Goal: Task Accomplishment & Management: Complete application form

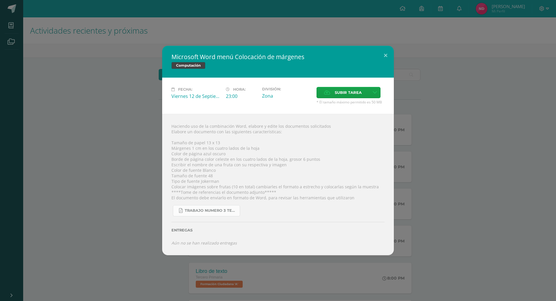
click at [219, 212] on span "Trabajo numero 3 Tercero primaria.pdf" at bounding box center [211, 210] width 52 height 5
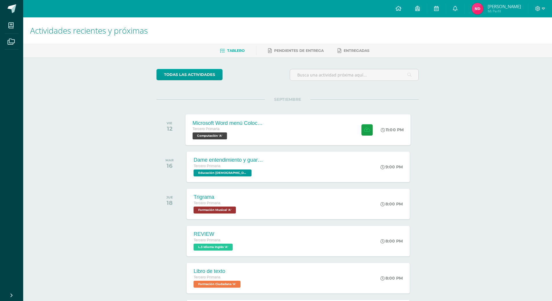
click at [219, 135] on span "Computación 'A'" at bounding box center [210, 135] width 34 height 7
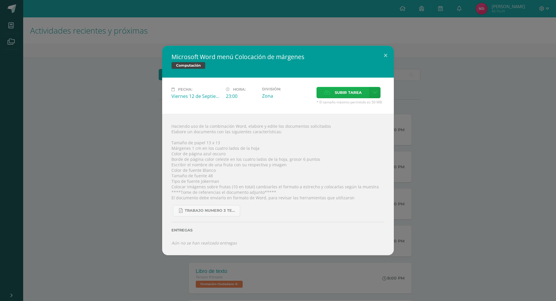
click at [346, 94] on span "Subir tarea" at bounding box center [348, 92] width 27 height 11
click at [0, 0] on input "Subir tarea" at bounding box center [0, 0] width 0 height 0
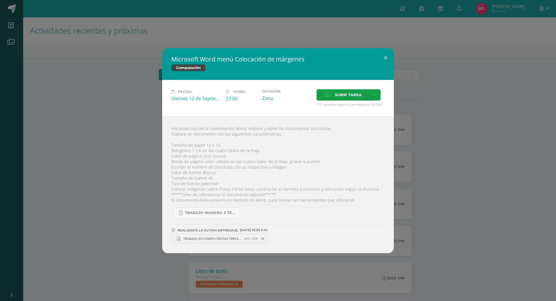
click at [235, 238] on span "TRABAJO #3 COMPU FRUTAS TERCERO A.docx" at bounding box center [213, 238] width 64 height 4
click at [387, 56] on button at bounding box center [386, 58] width 17 height 20
